Goal: Task Accomplishment & Management: Manage account settings

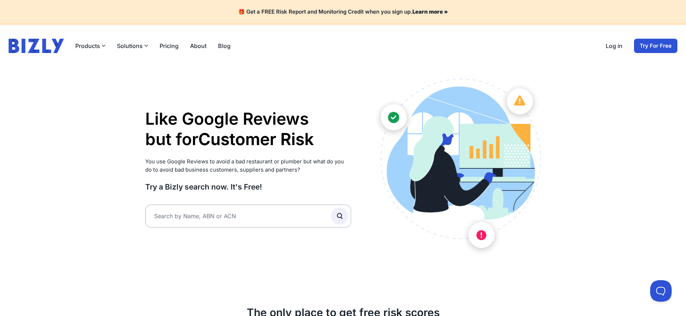
click at [618, 47] on link "Log in" at bounding box center [614, 46] width 17 height 9
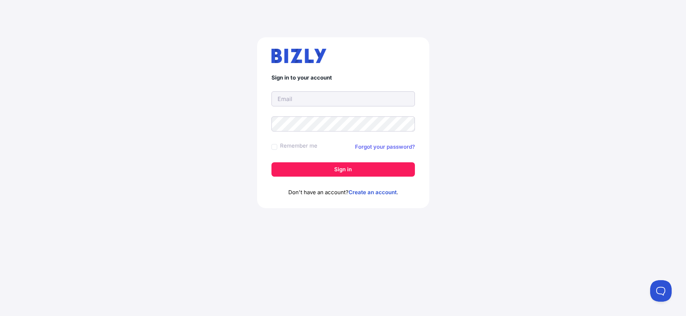
click at [390, 147] on link "Forgot your password?" at bounding box center [385, 147] width 60 height 9
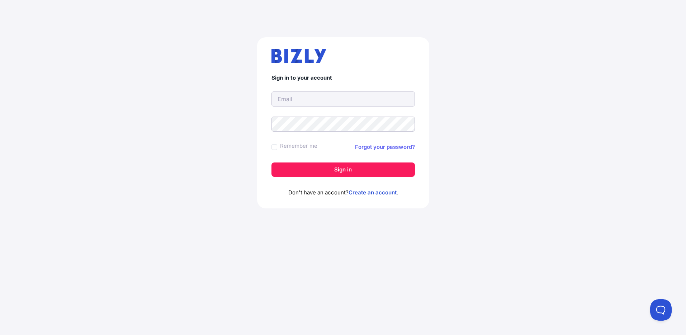
click at [392, 148] on link "Forgot your password?" at bounding box center [385, 147] width 60 height 9
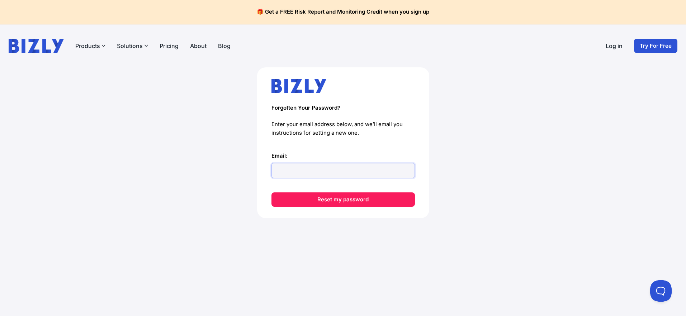
click at [301, 168] on input "Email:" at bounding box center [342, 170] width 143 height 15
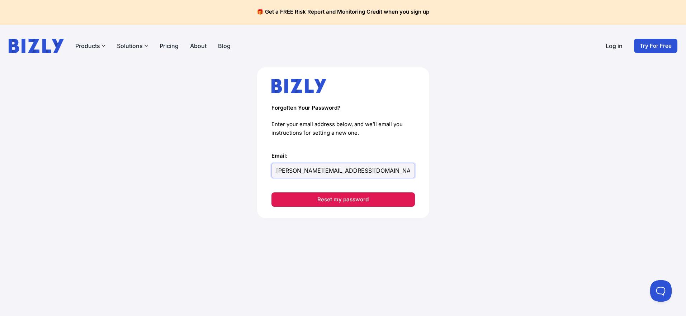
type input "[PERSON_NAME][EMAIL_ADDRESS][DOMAIN_NAME]"
click at [333, 199] on button "Reset my password" at bounding box center [342, 200] width 143 height 14
